Goal: Obtain resource: Obtain resource

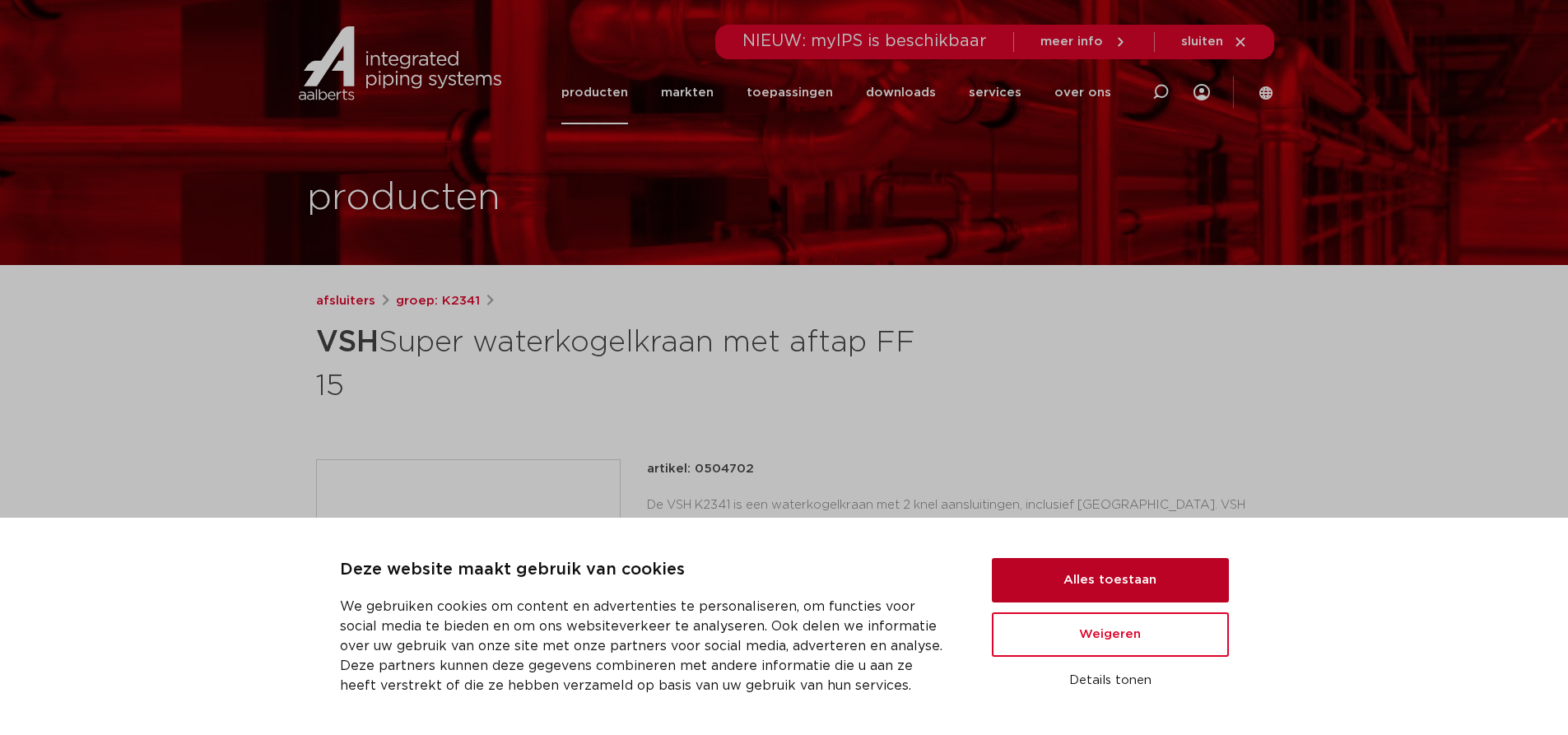
click at [1053, 574] on button "Alles toestaan" at bounding box center [1111, 580] width 237 height 44
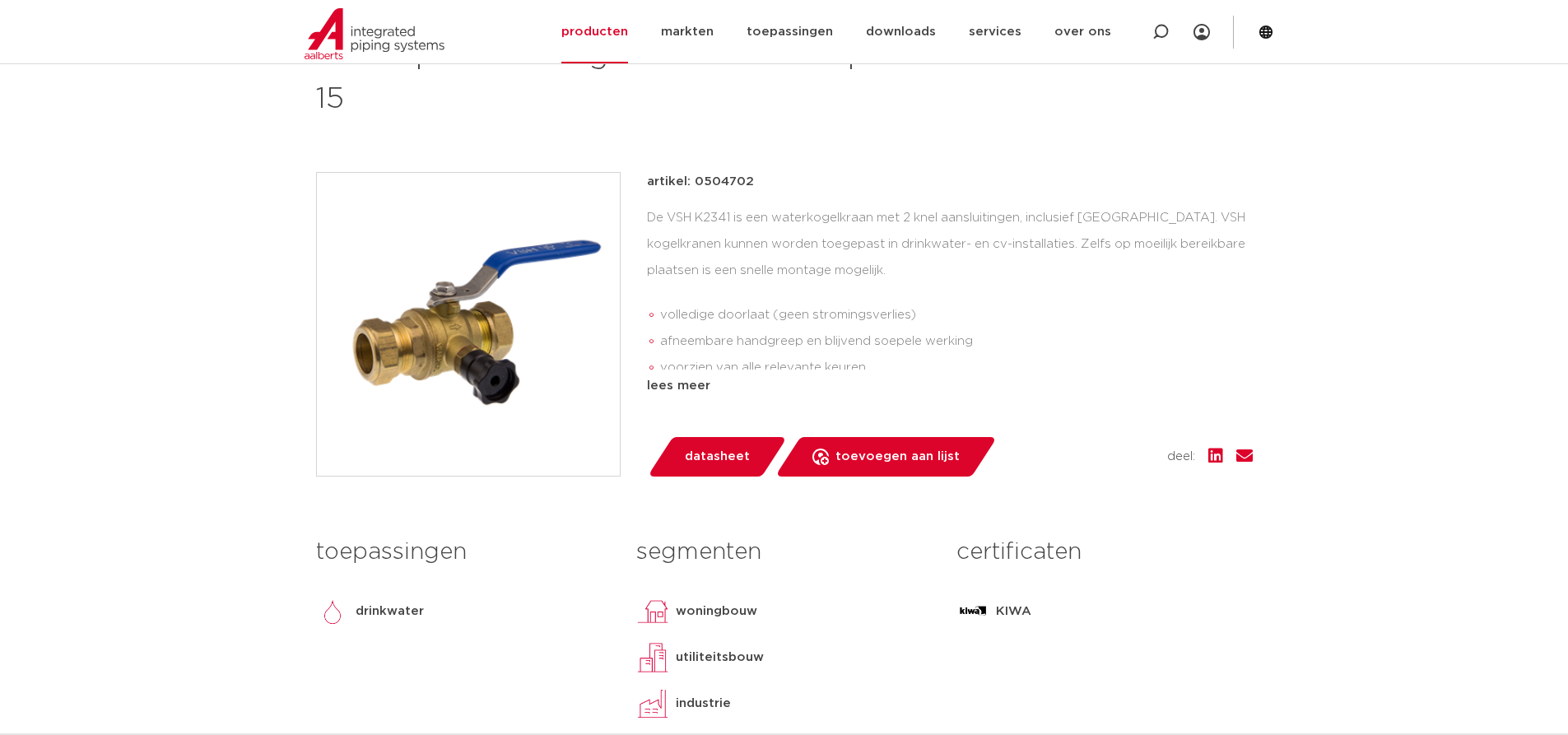
scroll to position [82, 0]
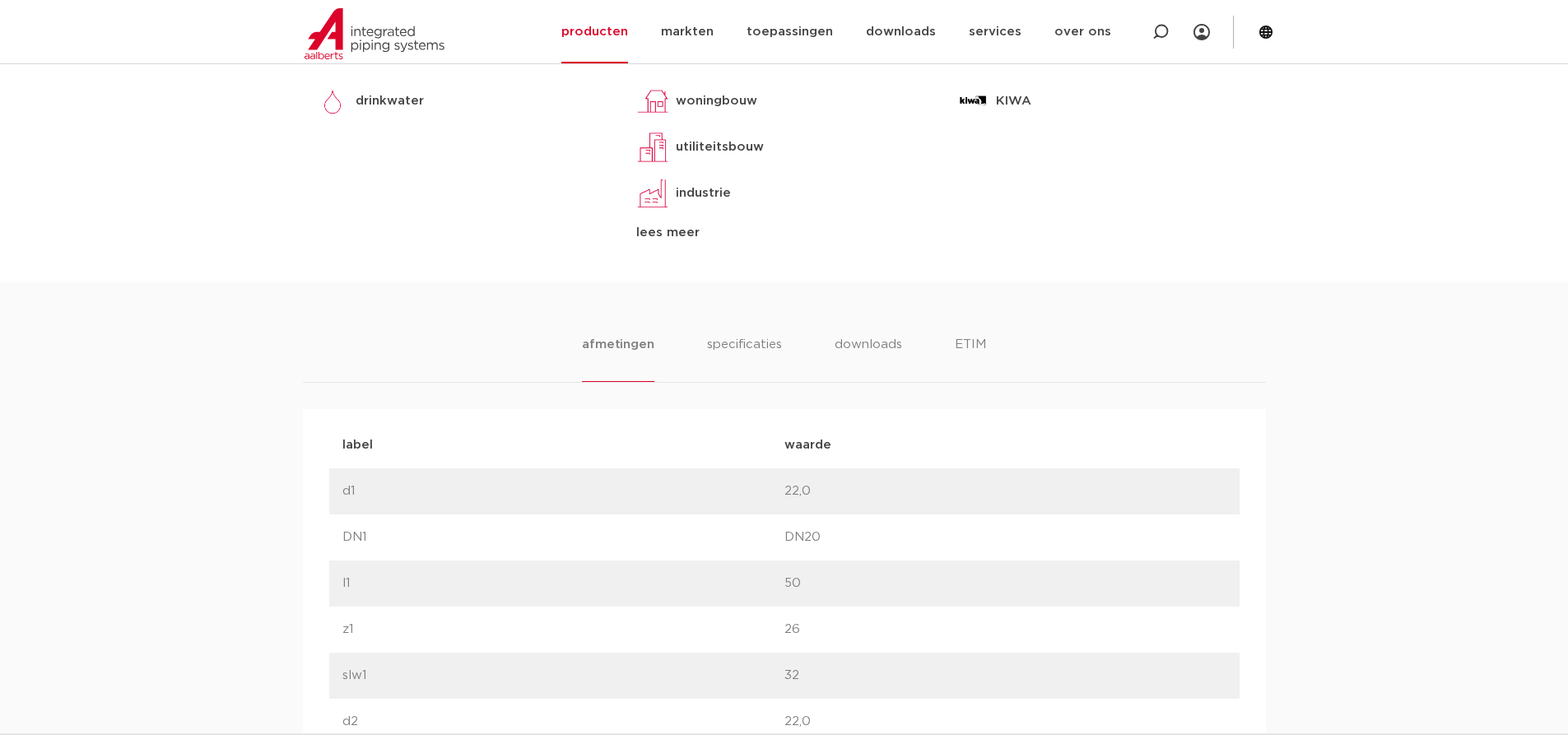
scroll to position [823, 0]
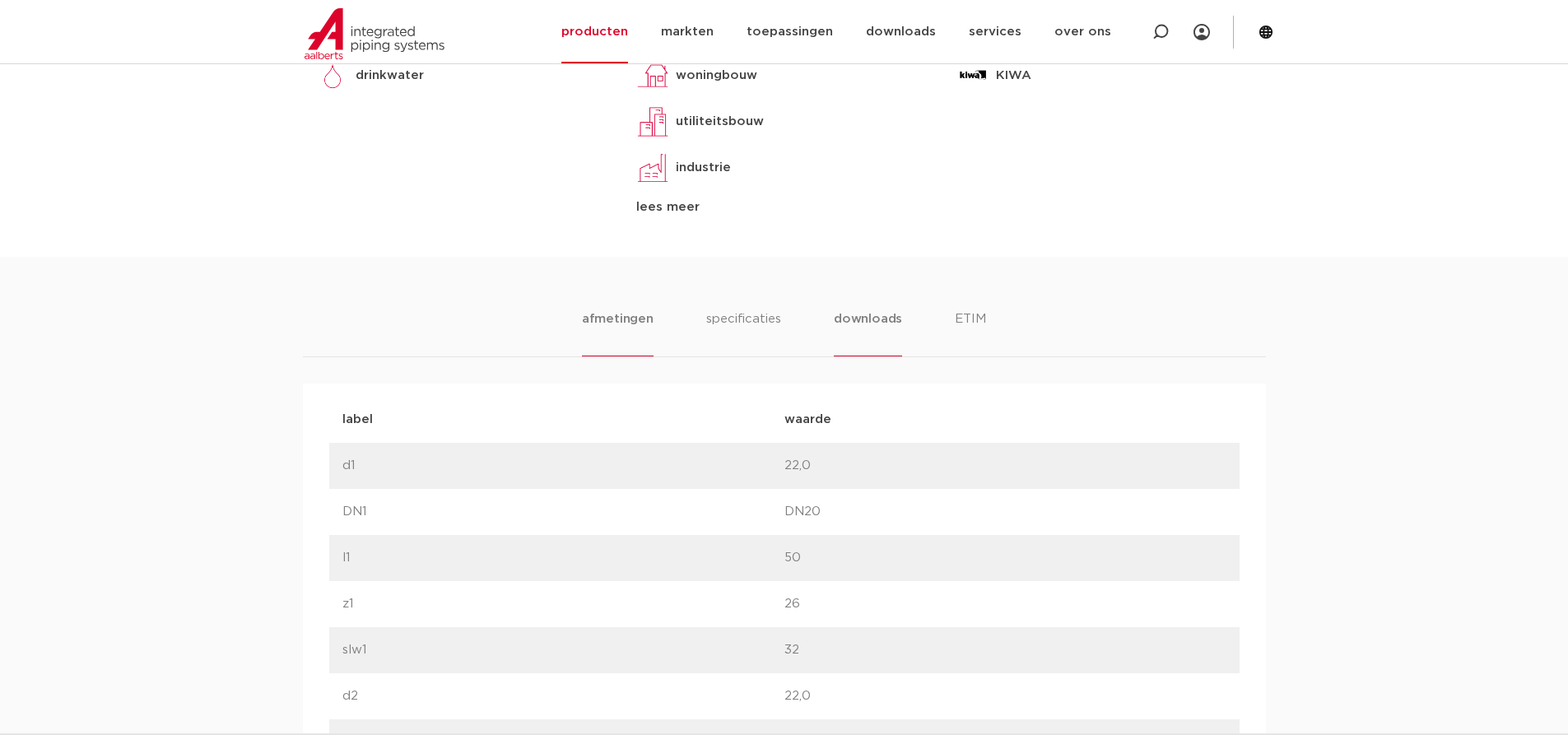
click at [874, 311] on li "downloads" at bounding box center [867, 332] width 68 height 47
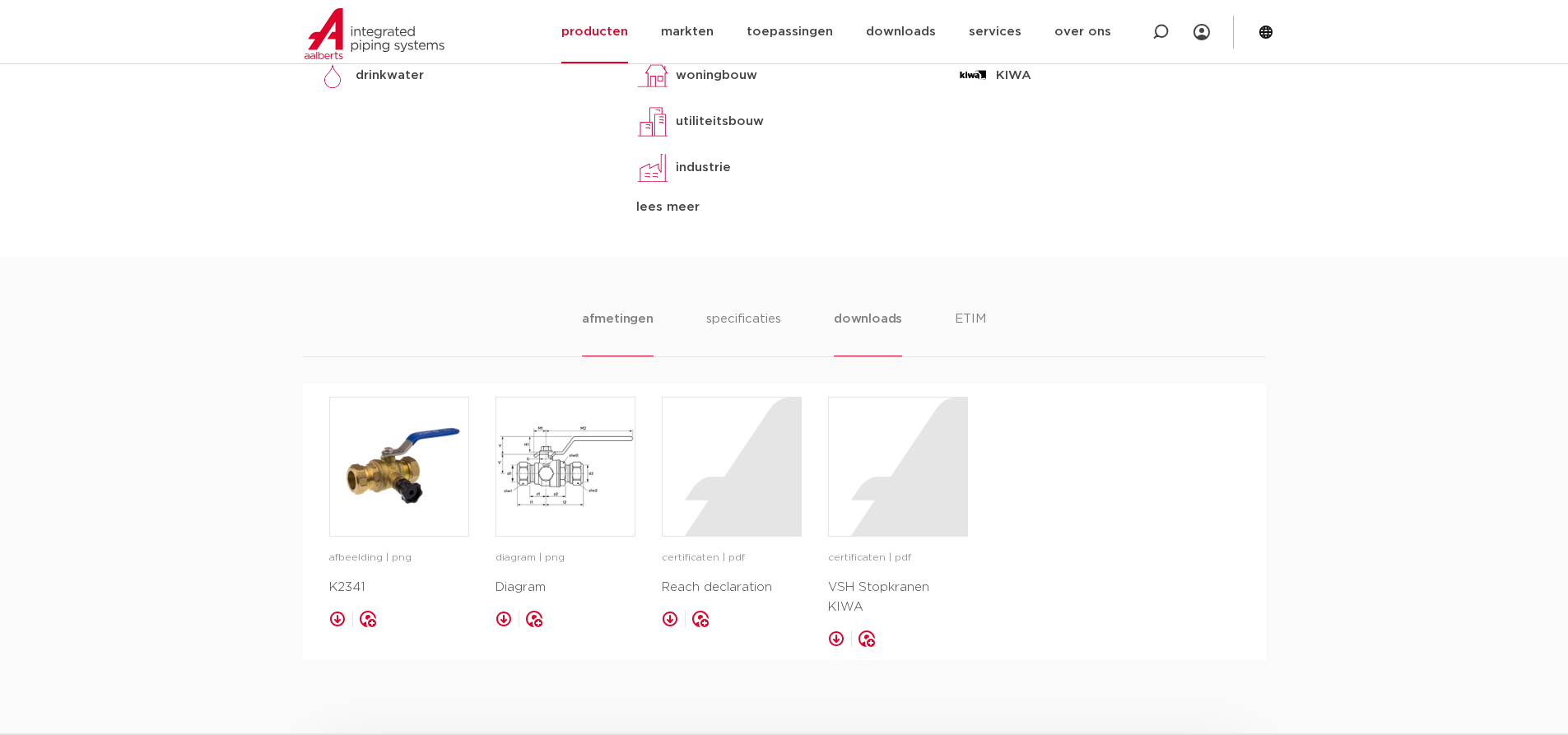
click at [610, 319] on li "afmetingen" at bounding box center [617, 332] width 72 height 47
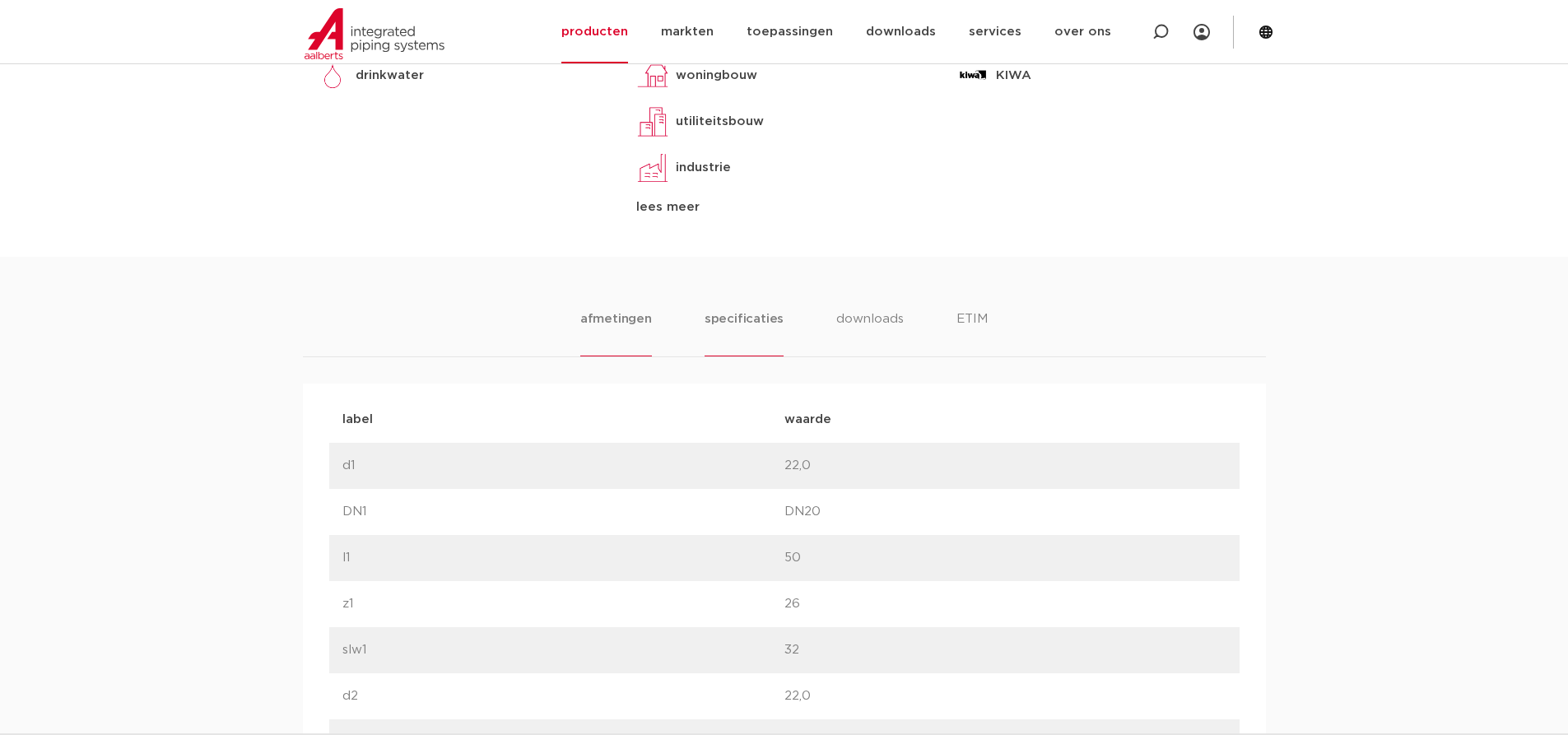
click at [751, 320] on li "specificaties" at bounding box center [743, 332] width 79 height 47
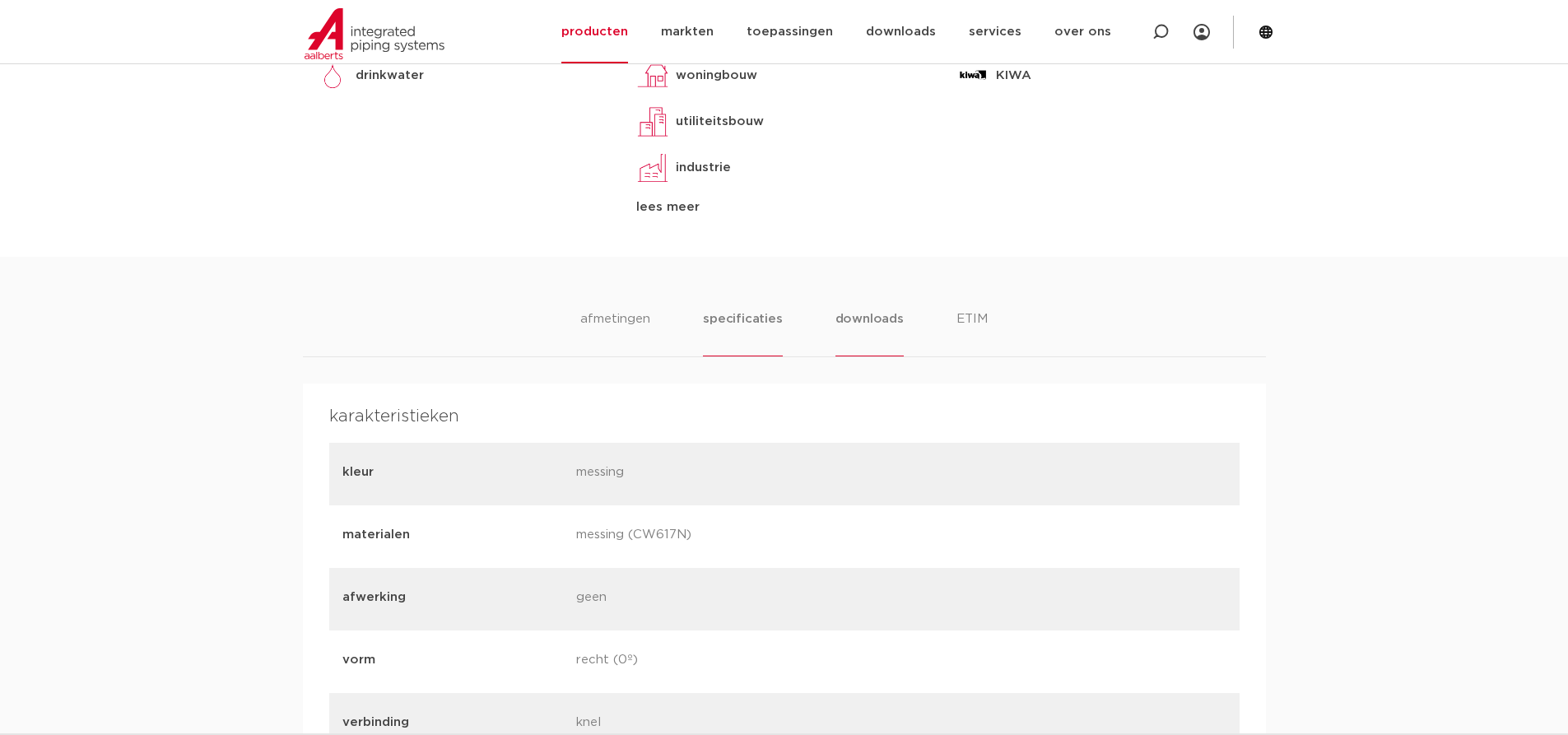
click at [838, 314] on li "downloads" at bounding box center [869, 332] width 68 height 47
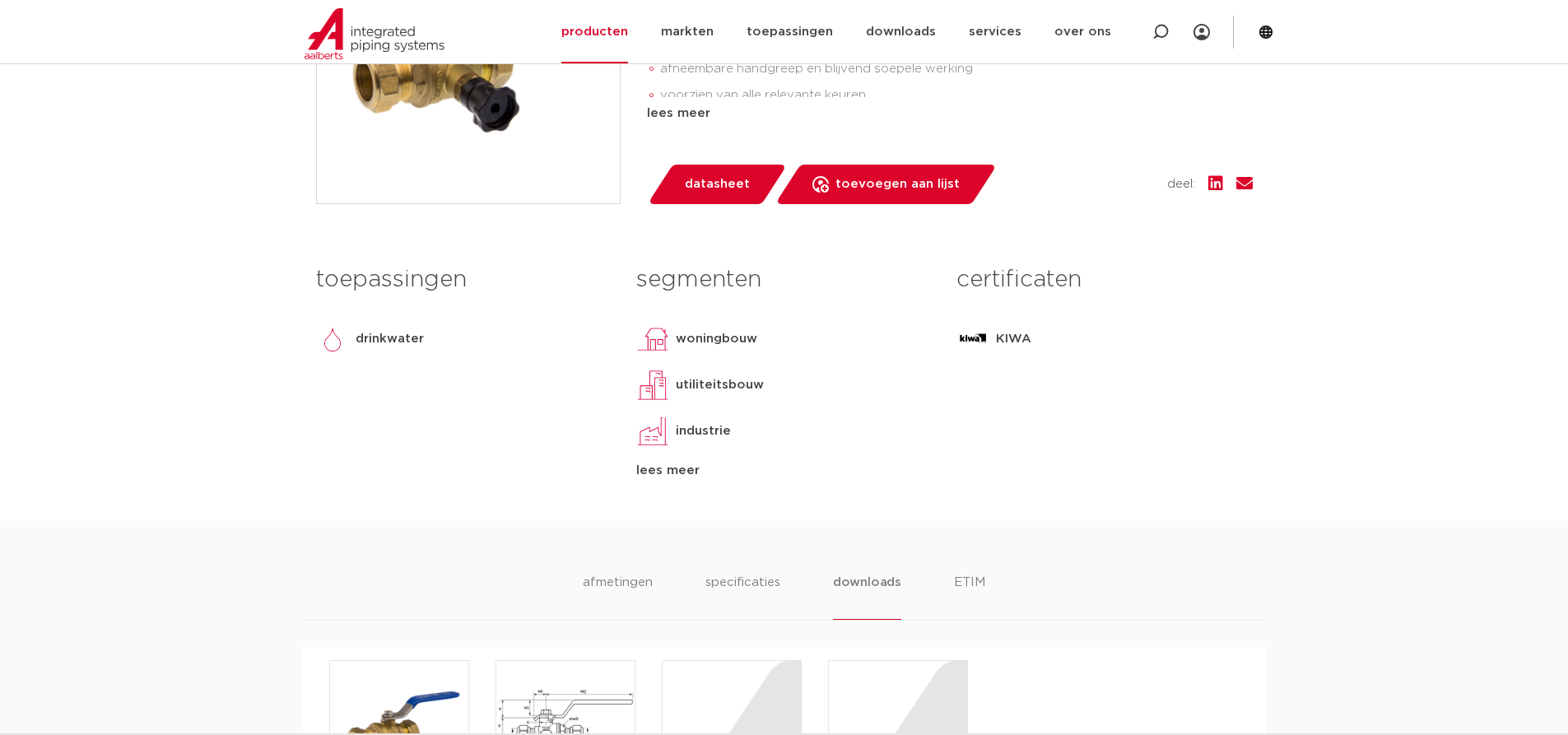
scroll to position [576, 0]
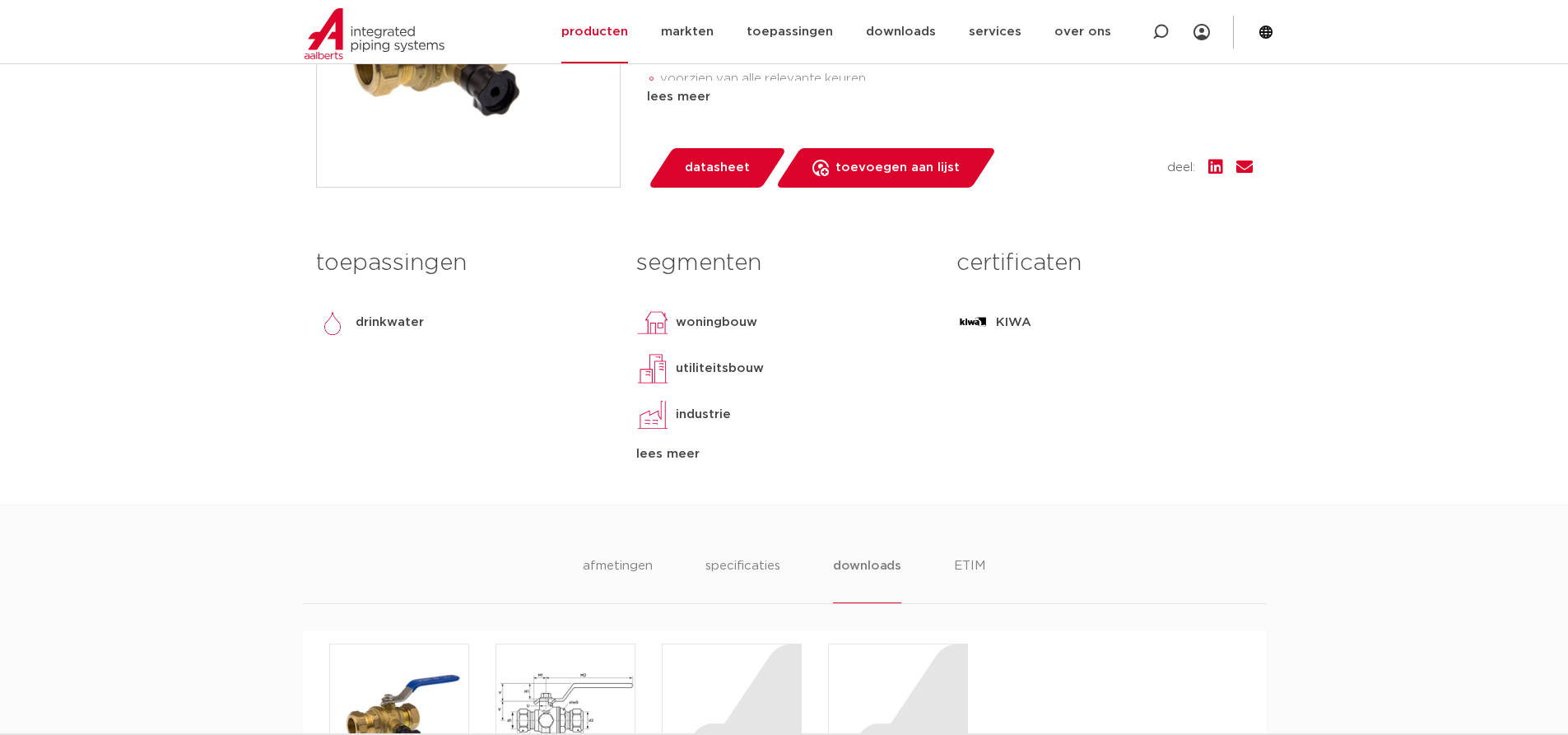
click at [674, 453] on div "lees meer" at bounding box center [784, 455] width 296 height 20
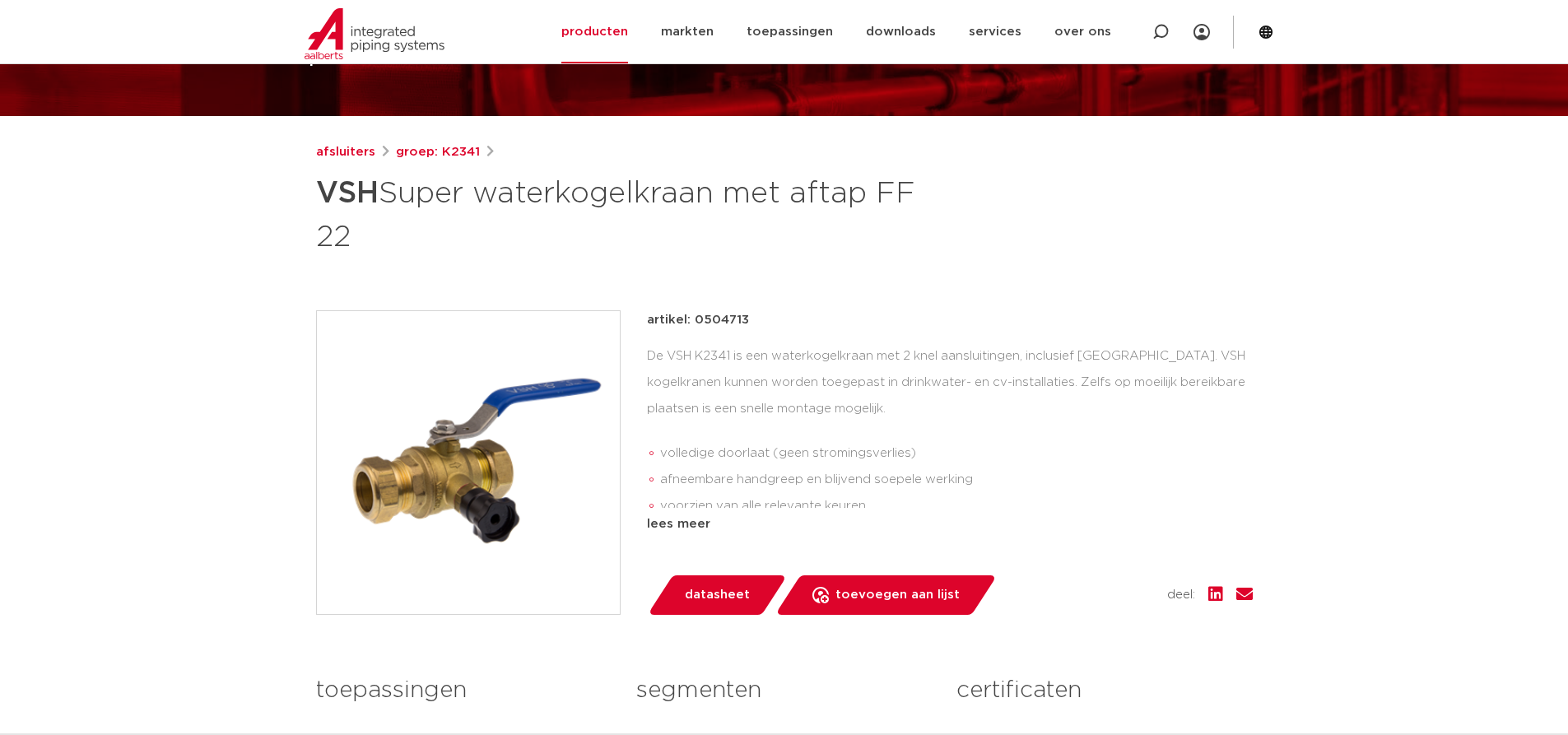
scroll to position [165, 0]
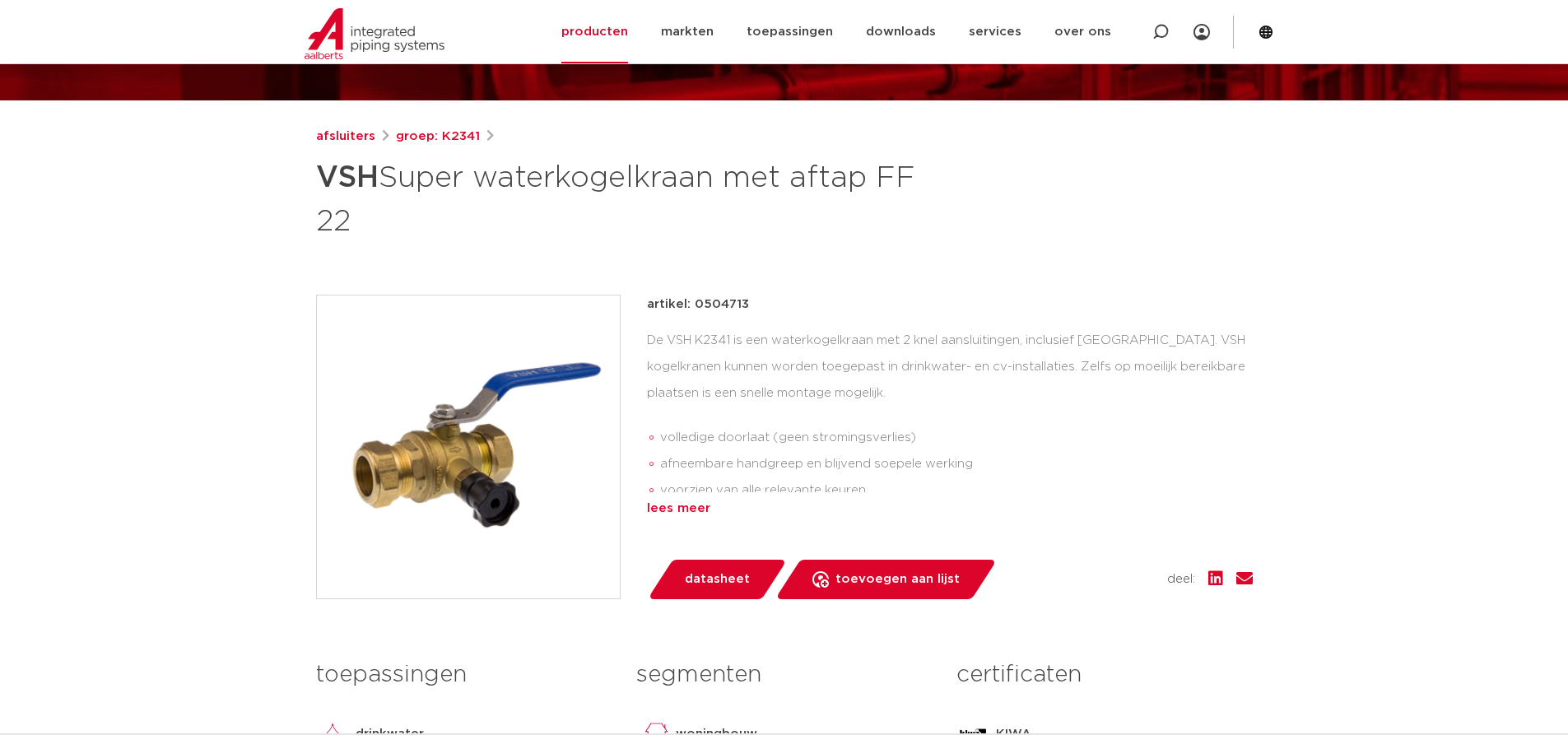
click at [683, 505] on div "lees meer" at bounding box center [949, 508] width 606 height 20
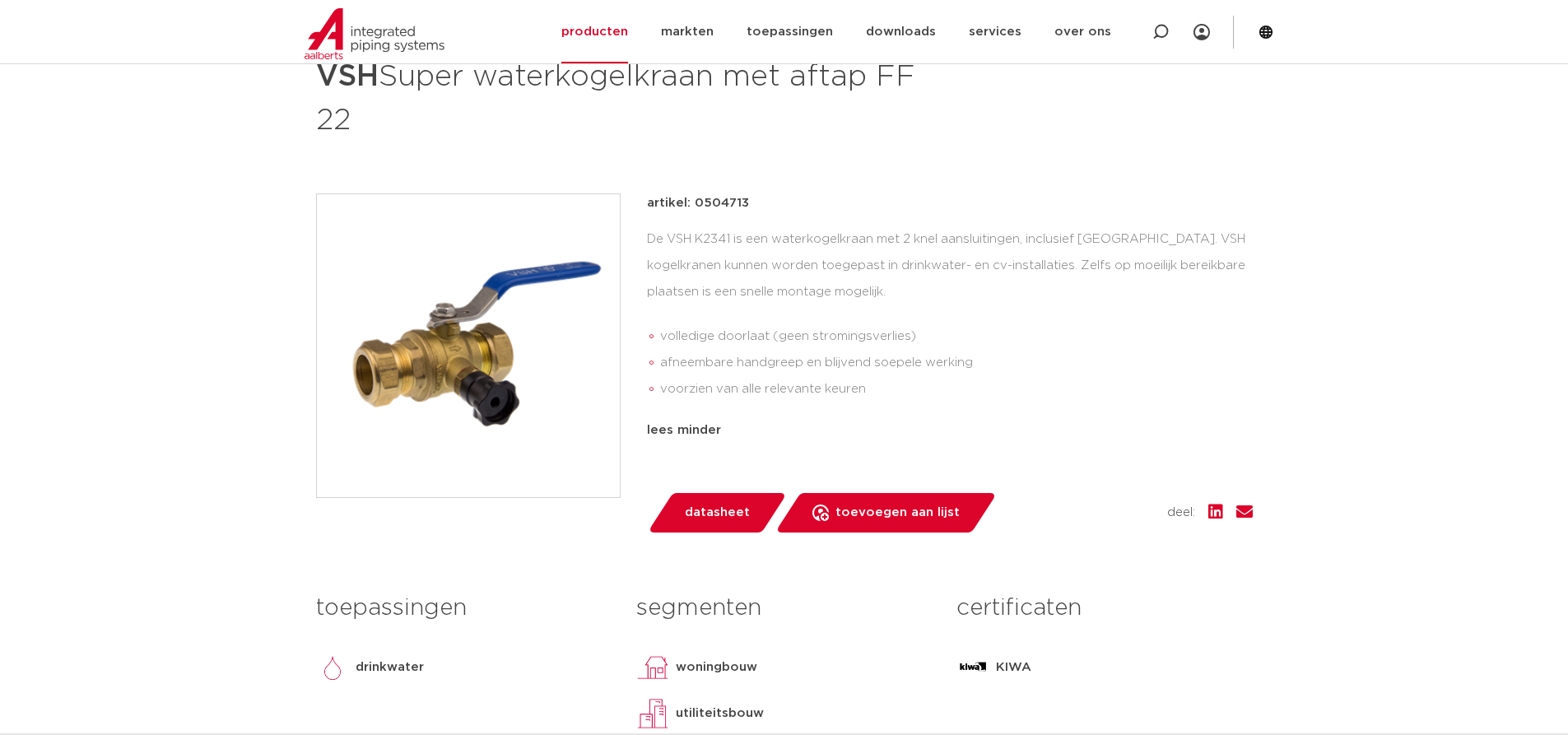
scroll to position [82, 0]
